Goal: Contribute content: Contribute content

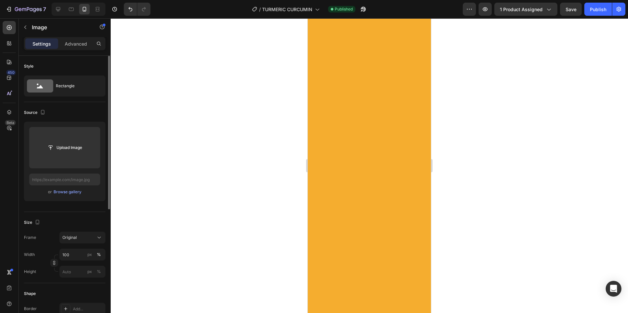
click at [58, 177] on input "text" at bounding box center [64, 180] width 71 height 12
paste input "[URL][DOMAIN_NAME]"
type input "[URL][DOMAIN_NAME]"
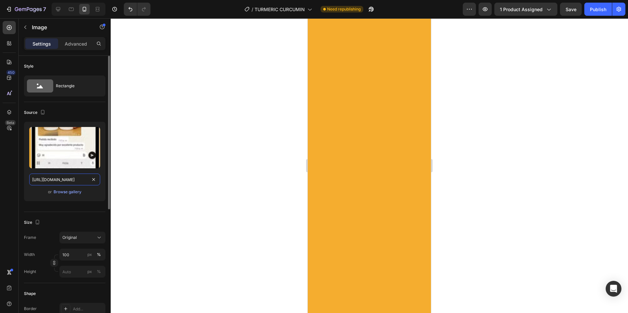
scroll to position [0, 194]
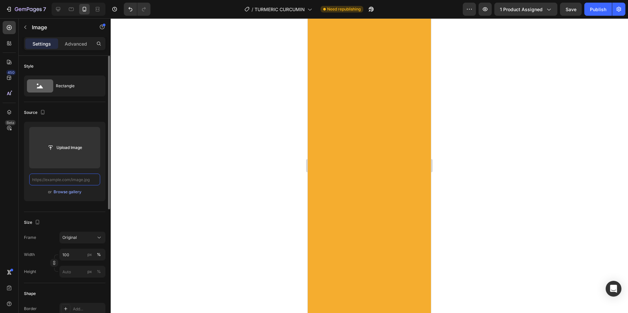
click at [68, 181] on input "text" at bounding box center [64, 180] width 71 height 12
paste input "[URL][DOMAIN_NAME]"
type input "[URL][DOMAIN_NAME]"
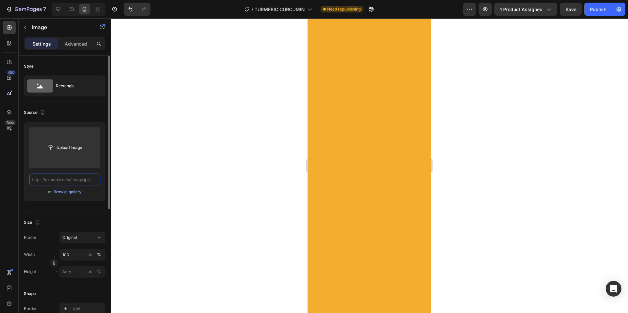
click at [63, 177] on input "text" at bounding box center [64, 180] width 71 height 12
paste input "[URL][DOMAIN_NAME]"
type input "[URL][DOMAIN_NAME]"
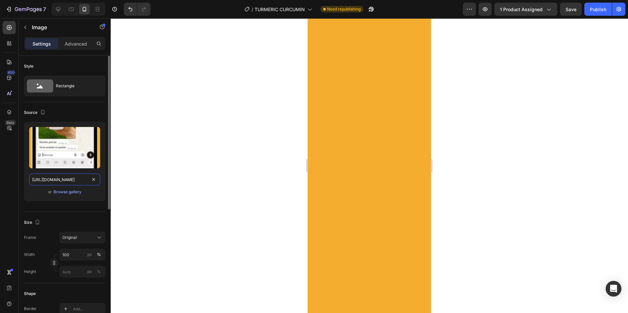
scroll to position [0, 197]
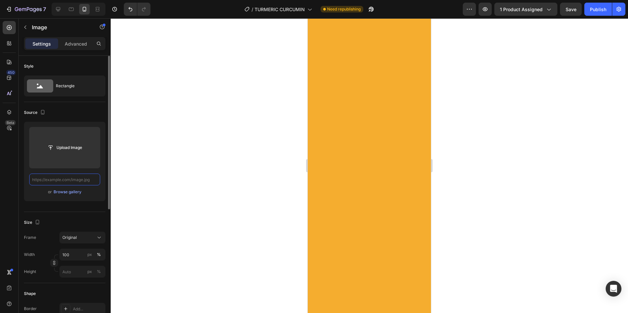
click at [61, 180] on input "text" at bounding box center [64, 180] width 71 height 12
paste input "[URL][DOMAIN_NAME]"
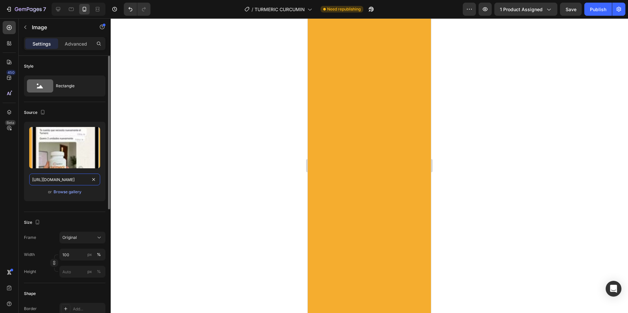
scroll to position [0, 196]
type input "[URL][DOMAIN_NAME]"
click at [482, 179] on div at bounding box center [369, 165] width 517 height 295
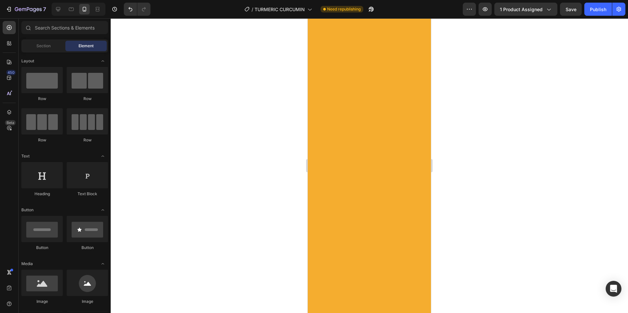
scroll to position [1444, 0]
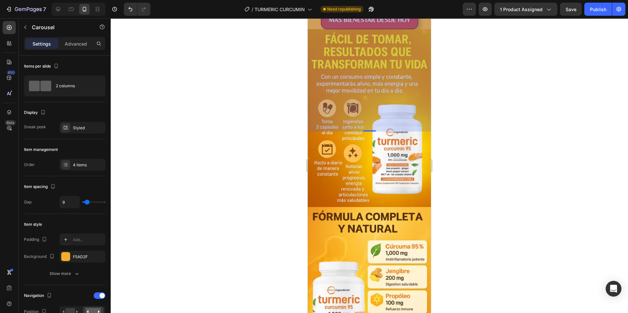
scroll to position [1641, 0]
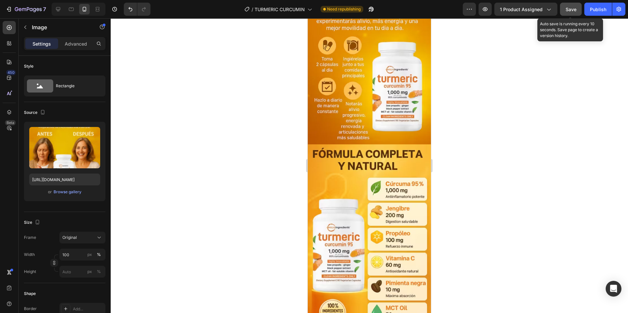
click at [572, 10] on span "Save" at bounding box center [570, 10] width 11 height 6
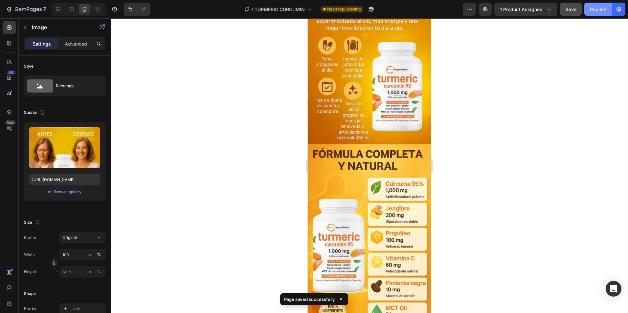
click at [597, 11] on div "Publish" at bounding box center [598, 9] width 16 height 7
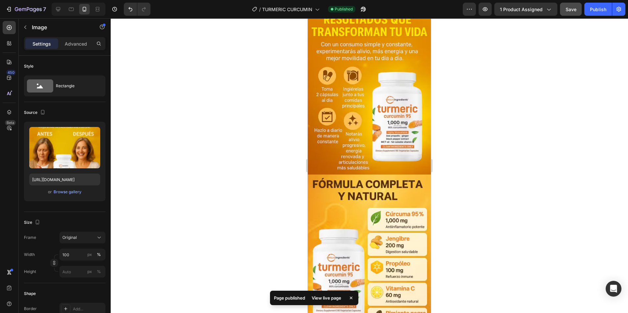
scroll to position [1576, 0]
